Goal: Find specific page/section: Find specific page/section

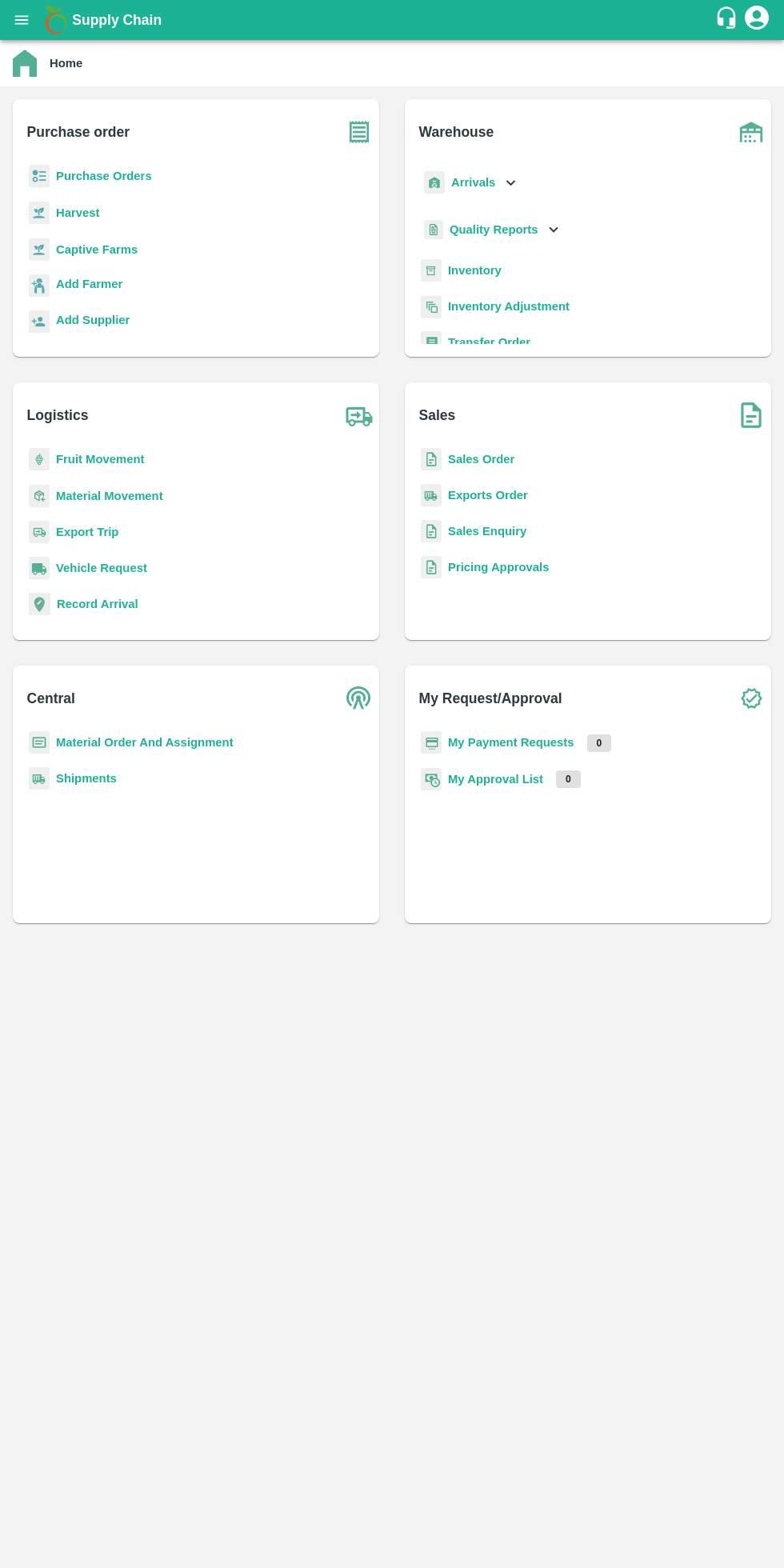
click at [560, 738] on b "My Payment Requests" at bounding box center [510, 742] width 126 height 13
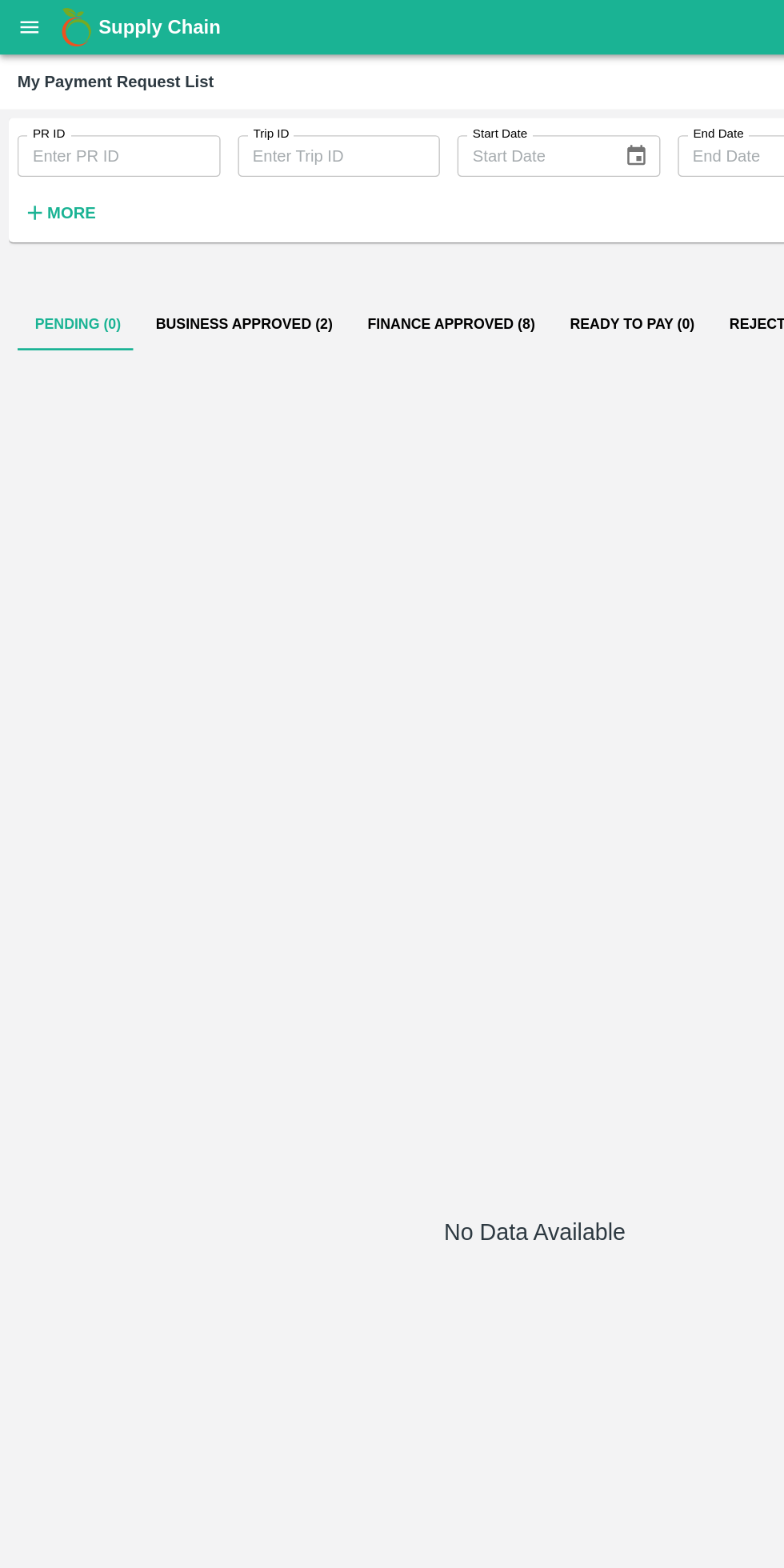
click at [27, 31] on button "open drawer" at bounding box center [22, 21] width 37 height 37
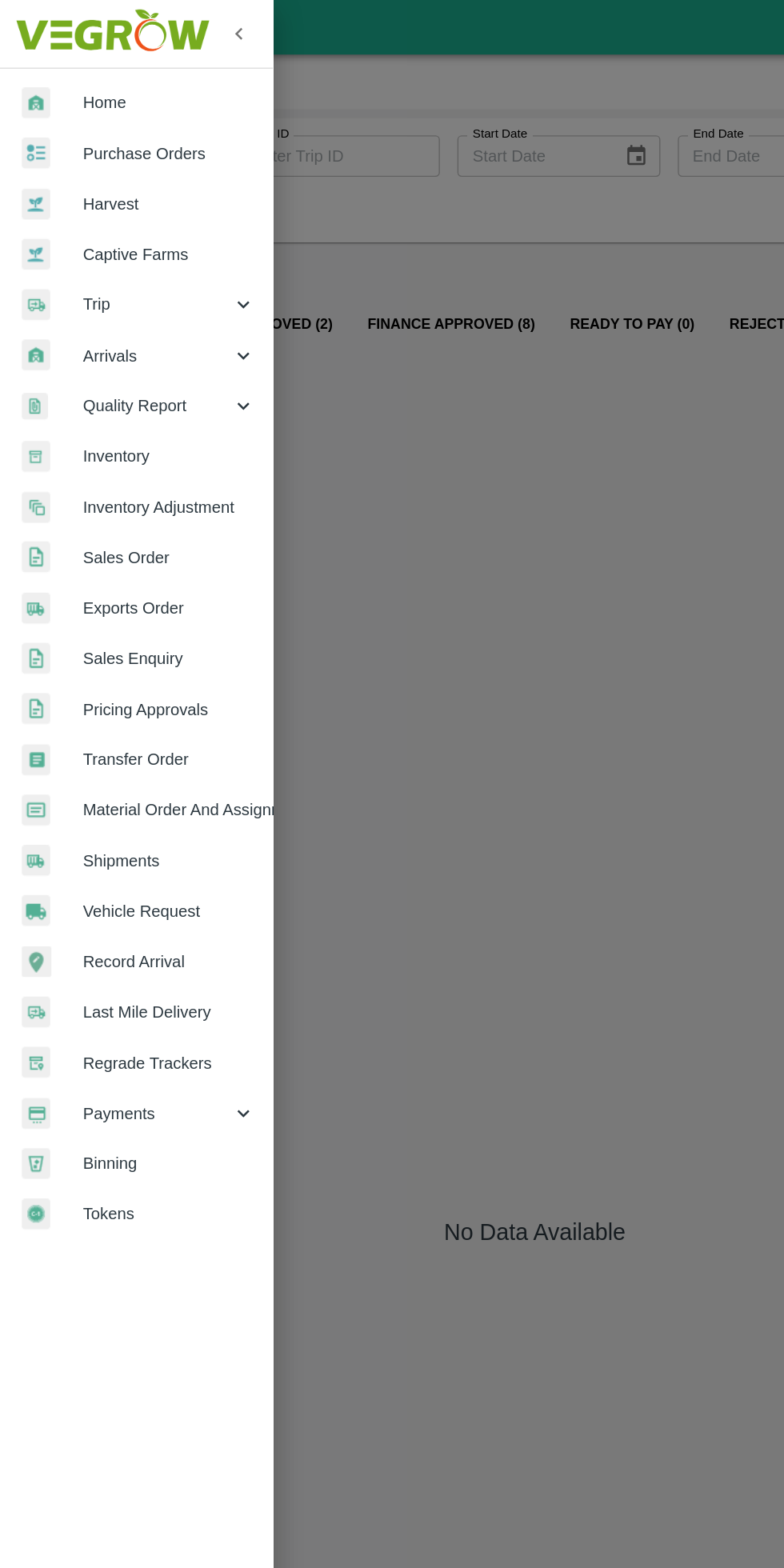
click at [140, 675] on span "Vehicle Request" at bounding box center [123, 668] width 126 height 18
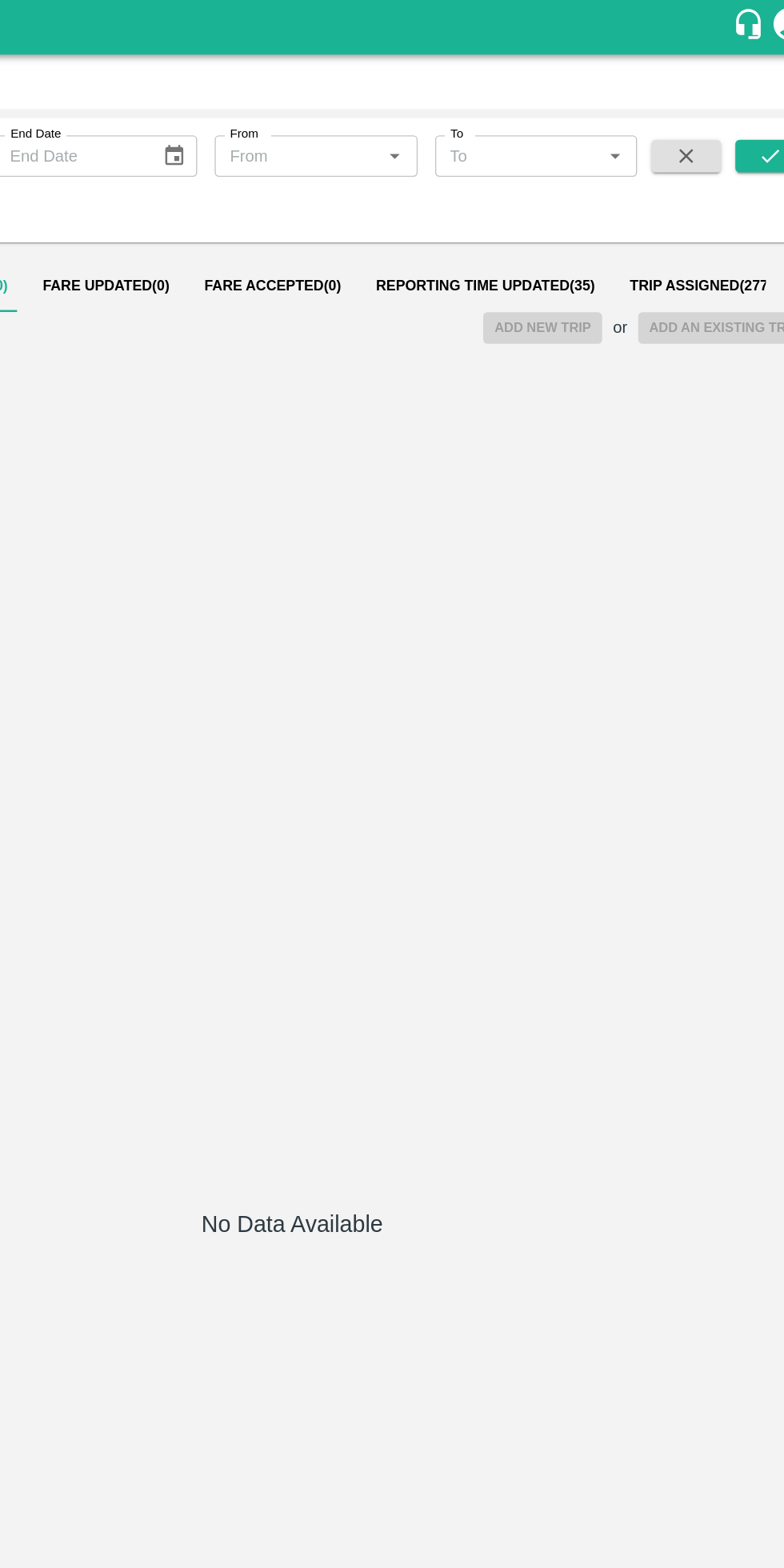
click at [562, 226] on button "Reporting Time Updated ( 35 )" at bounding box center [534, 209] width 187 height 38
